Goal: Transaction & Acquisition: Purchase product/service

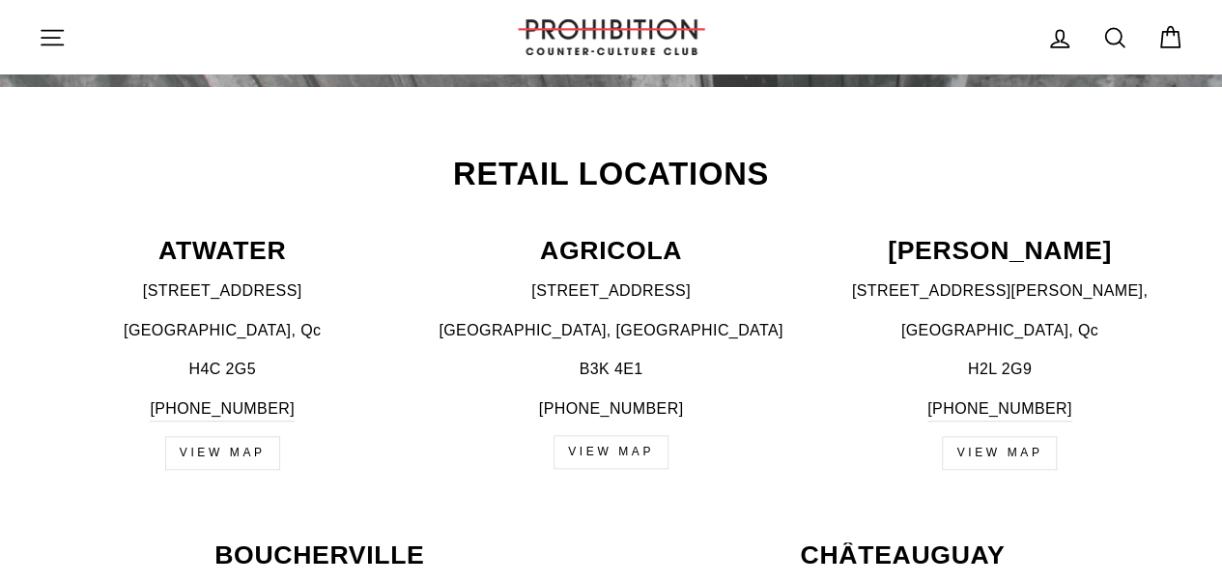
scroll to position [966, 0]
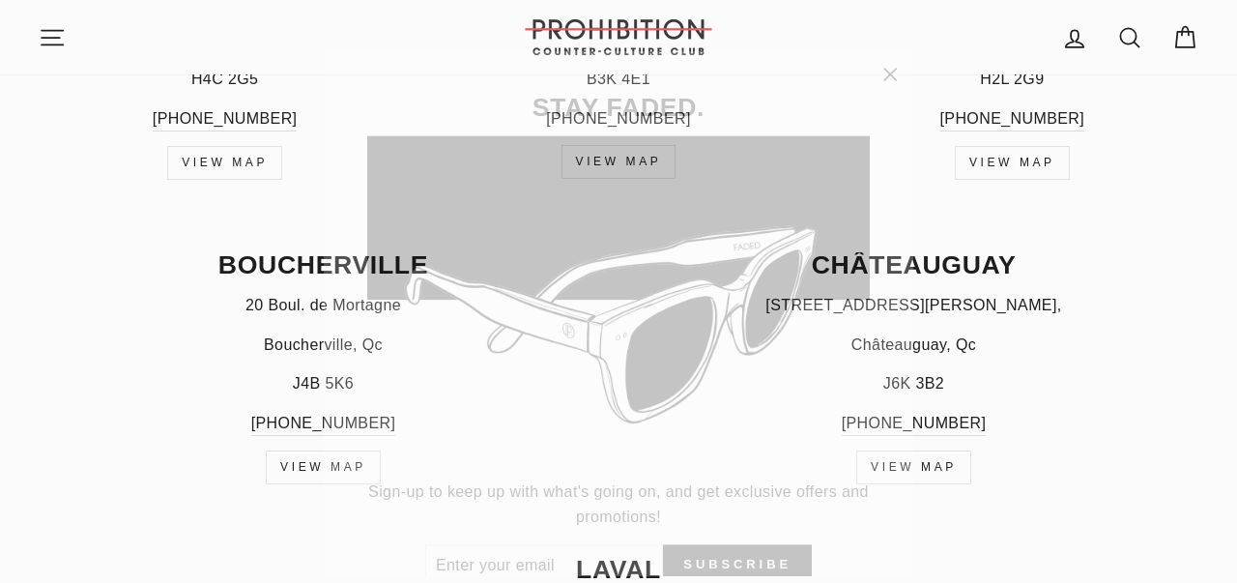
click at [902, 45] on icon "button" at bounding box center [889, 52] width 27 height 27
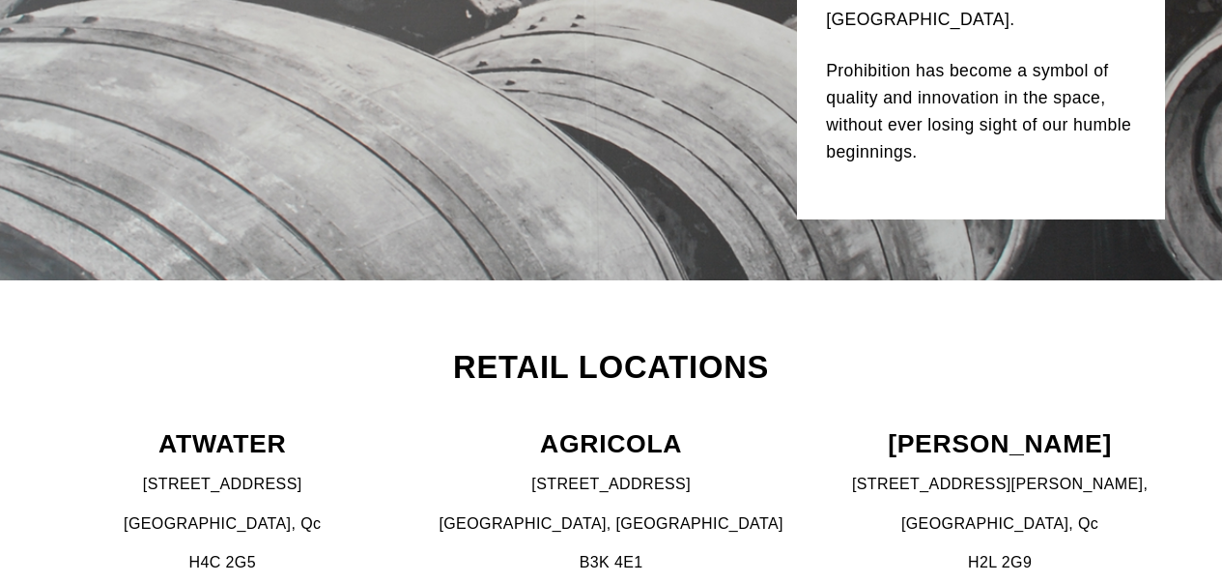
scroll to position [0, 0]
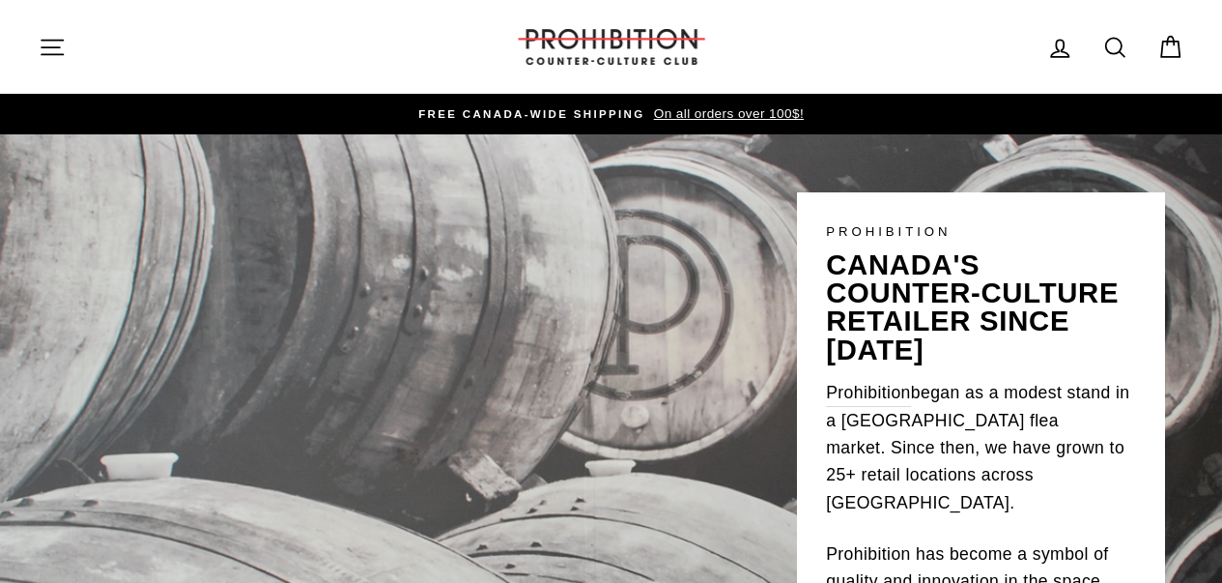
click at [1123, 47] on icon at bounding box center [1115, 47] width 27 height 27
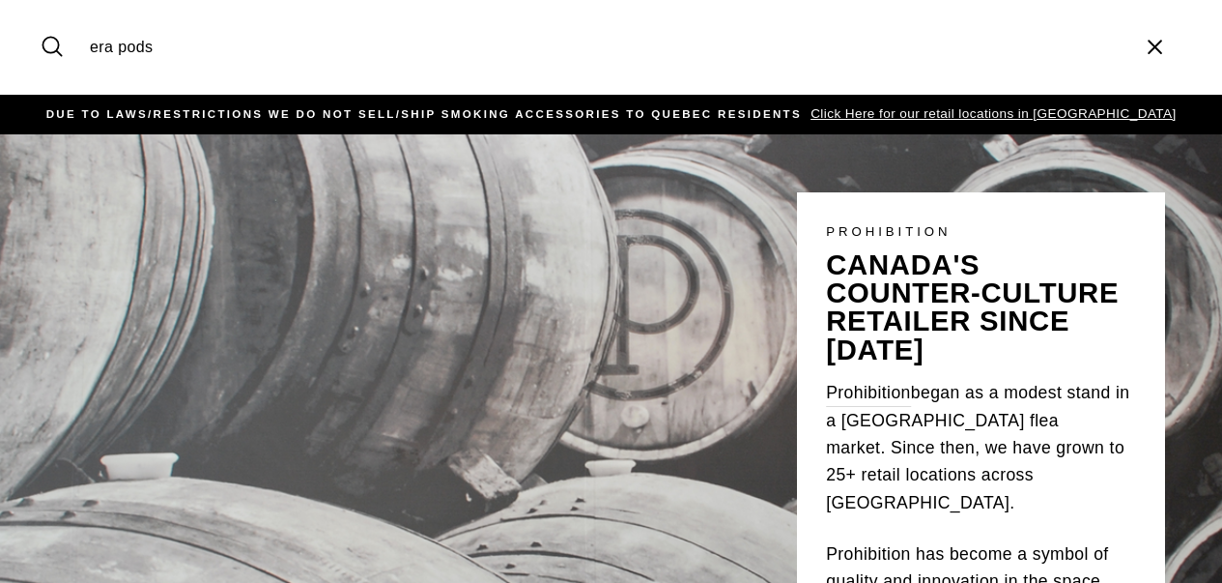
type input "era pods"
click at [39, 14] on button "Search" at bounding box center [60, 46] width 42 height 65
